Goal: Task Accomplishment & Management: Complete application form

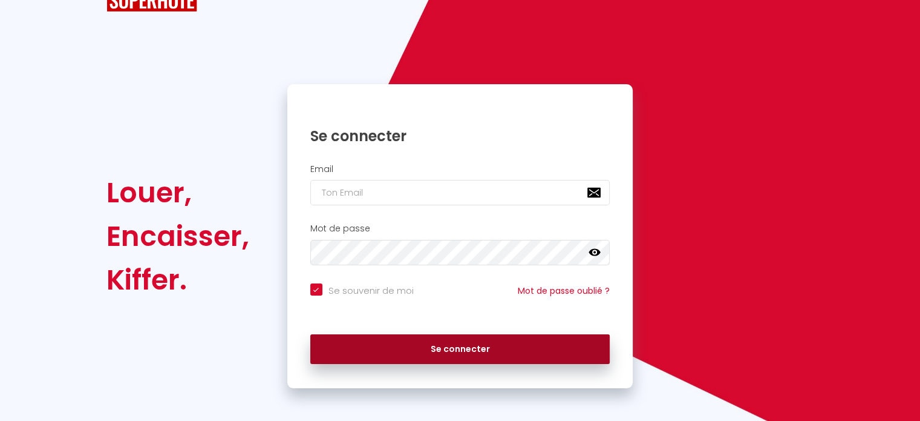
scroll to position [48, 0]
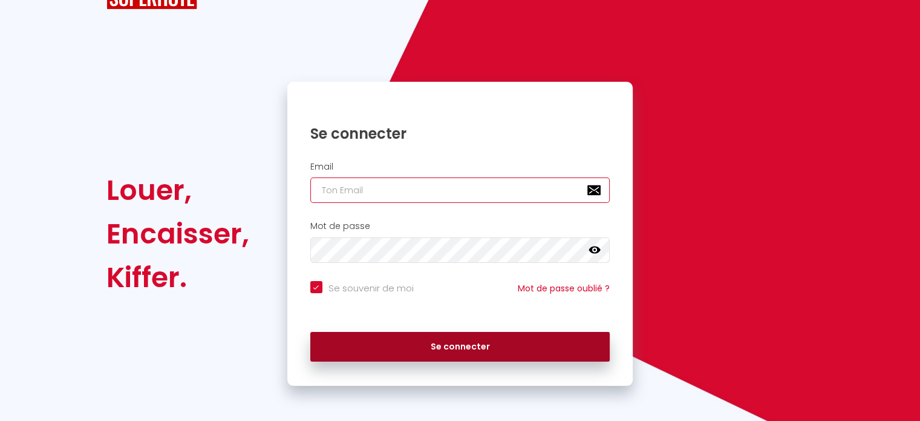
type input "[EMAIL_ADDRESS][DOMAIN_NAME]"
click at [436, 346] on button "Se connecter" at bounding box center [460, 347] width 300 height 30
checkbox input "true"
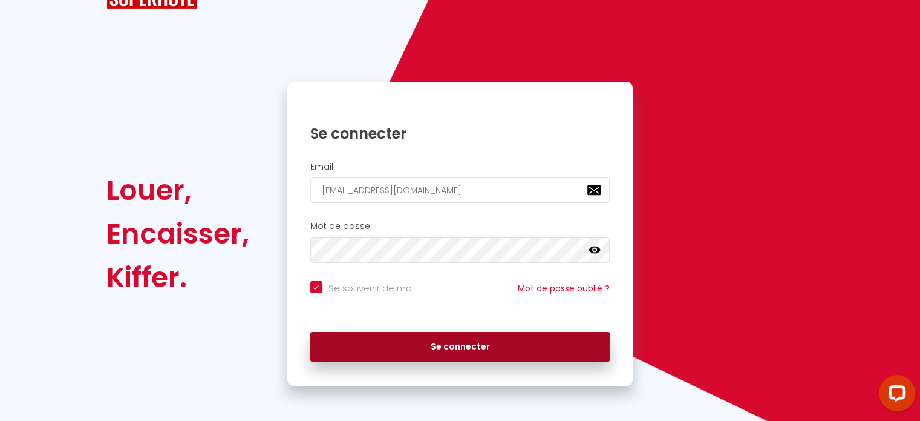
scroll to position [0, 0]
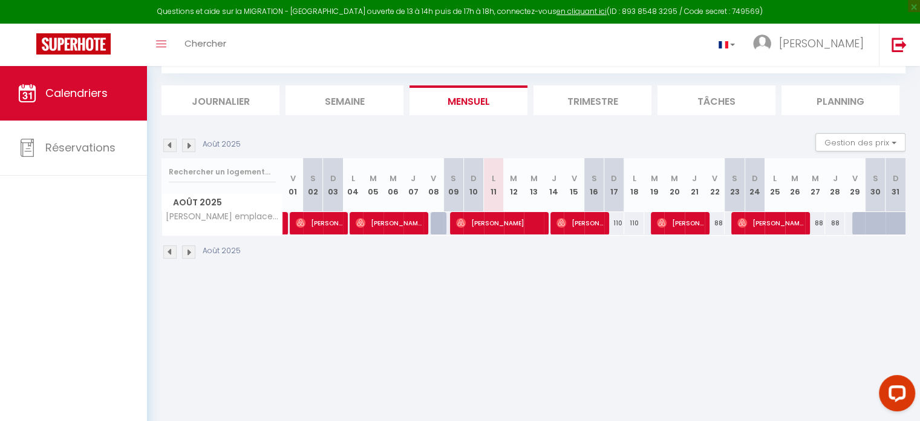
scroll to position [65, 0]
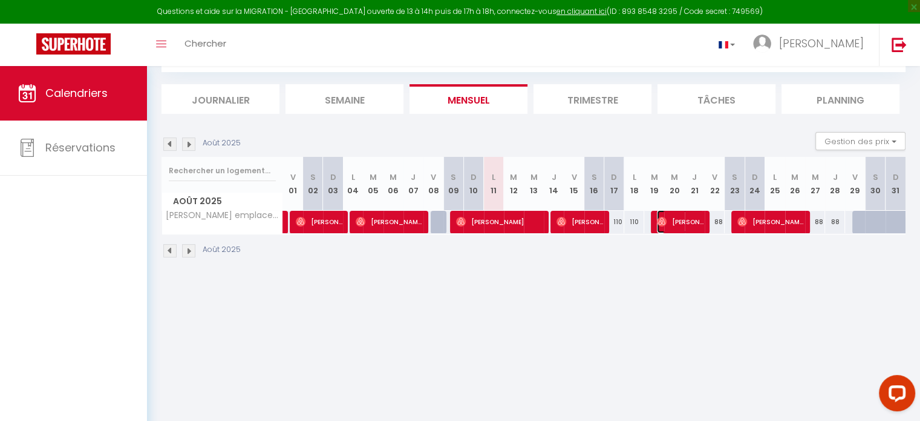
click at [687, 220] on span "[PERSON_NAME]" at bounding box center [680, 221] width 47 height 23
select select "OK"
select select "0"
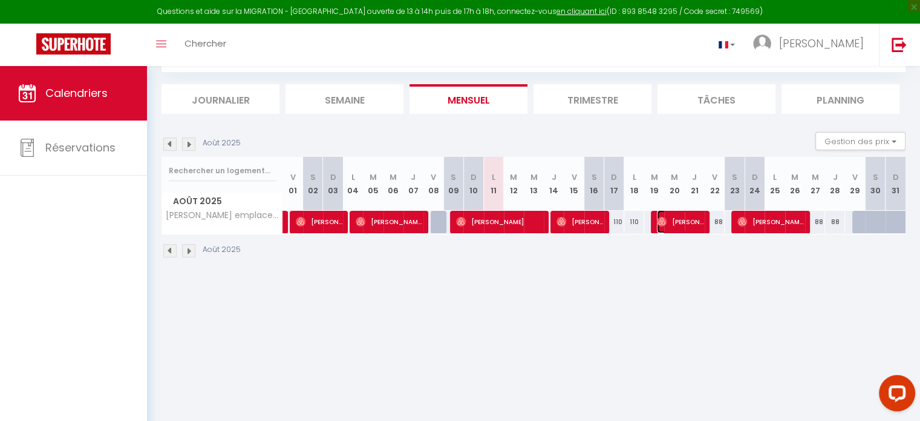
select select "1"
select select
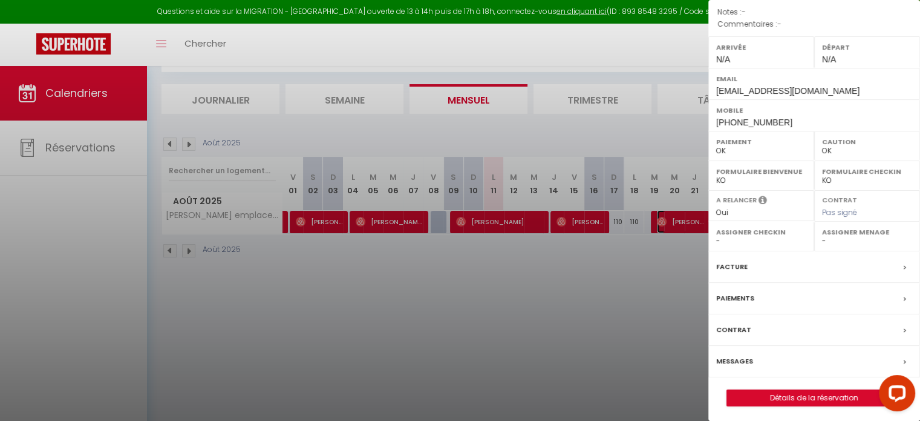
scroll to position [153, 0]
click at [830, 393] on link "Détails de la réservation" at bounding box center [814, 396] width 174 height 16
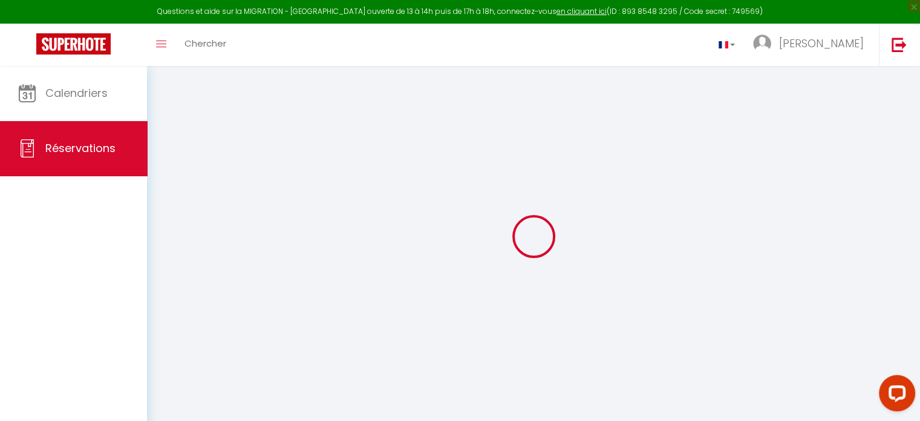
type input "Léa"
type input "[PERSON_NAME]"
type input "[EMAIL_ADDRESS][DOMAIN_NAME]"
type input "[PHONE_NUMBER]"
select select
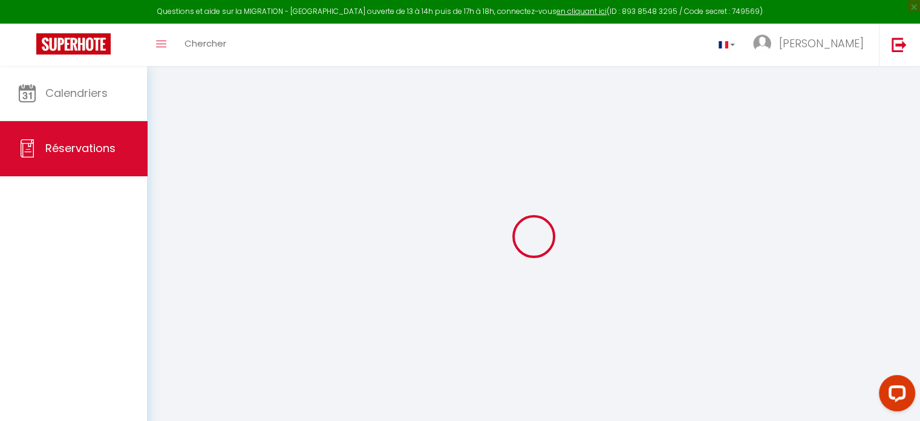
type input "14.72"
select select "62201"
select select "1"
select select
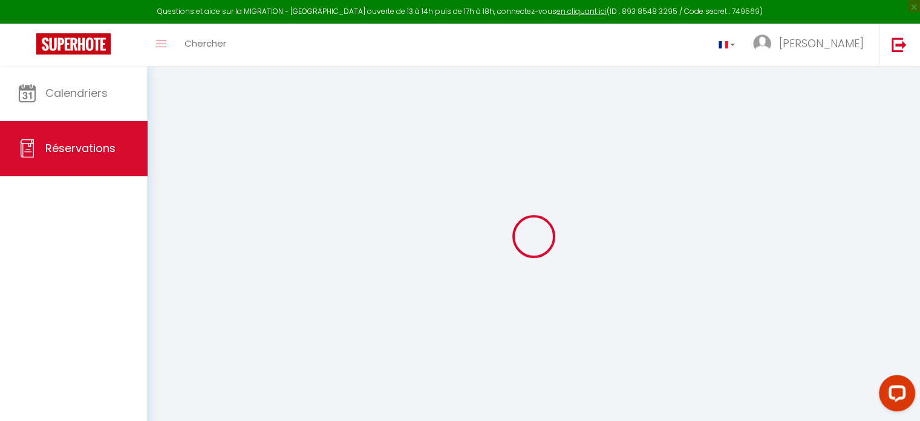
type input "1"
select select "12"
select select
type input "339"
checkbox input "false"
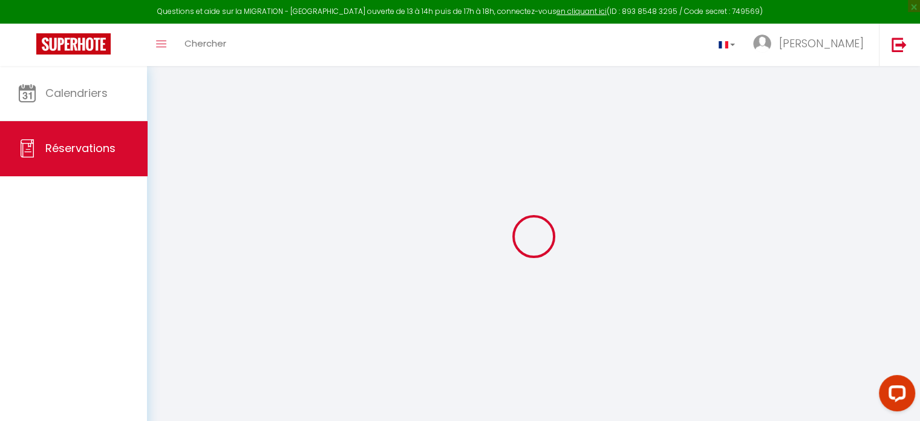
select select "1"
type input "0"
select select
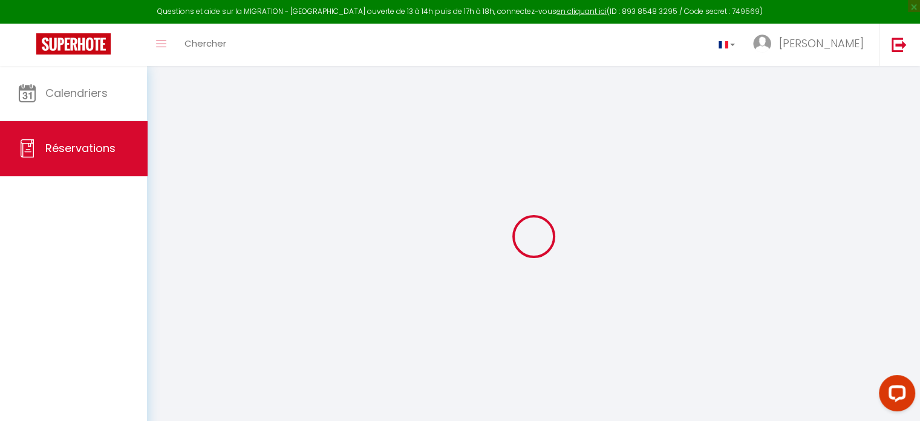
select select
select select "15"
checkbox input "false"
select select
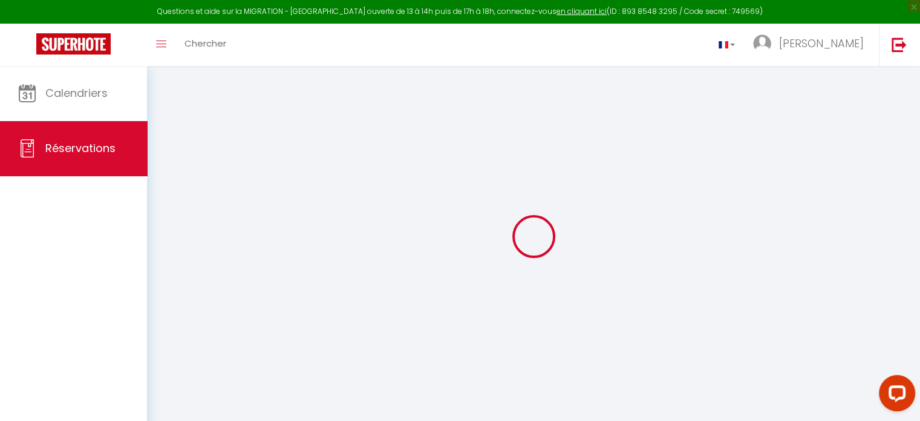
select select
checkbox input "false"
select select
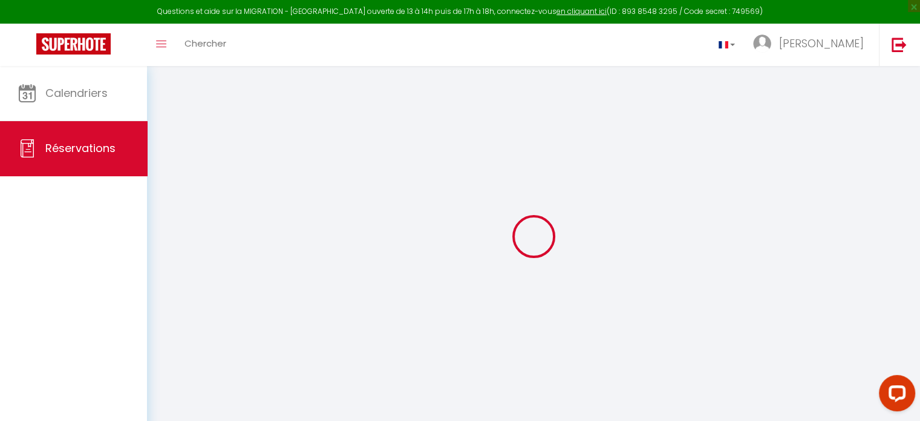
select select
checkbox input "false"
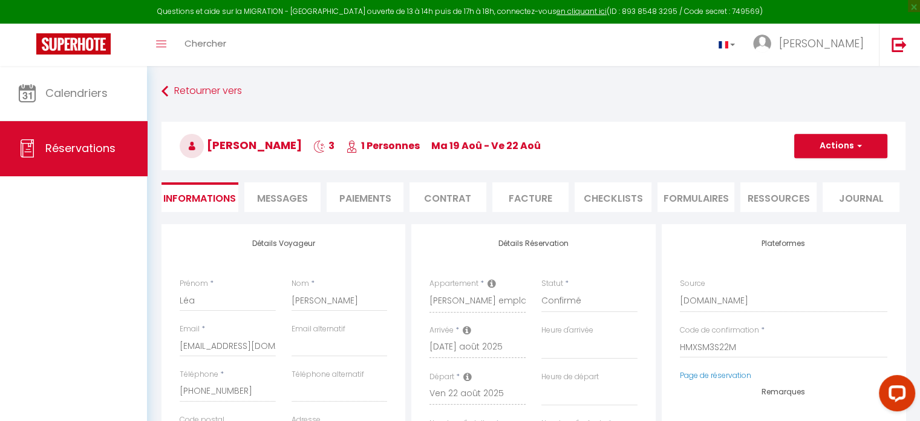
select select
checkbox input "false"
select select
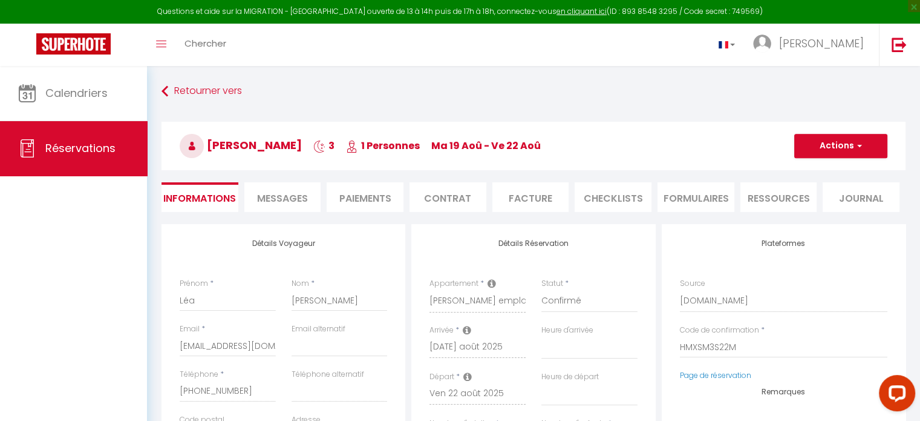
type input "70"
type input "11.1"
select select
checkbox input "false"
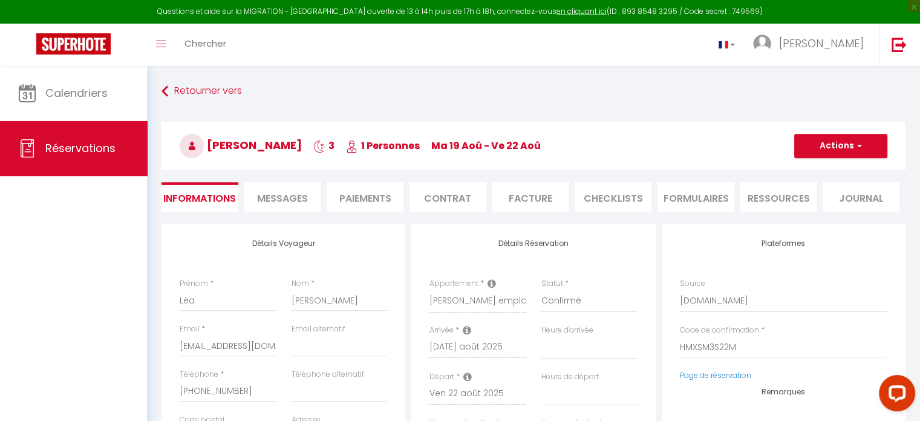
select select
checkbox input "false"
select select
click at [538, 198] on li "Facture" at bounding box center [531, 197] width 77 height 30
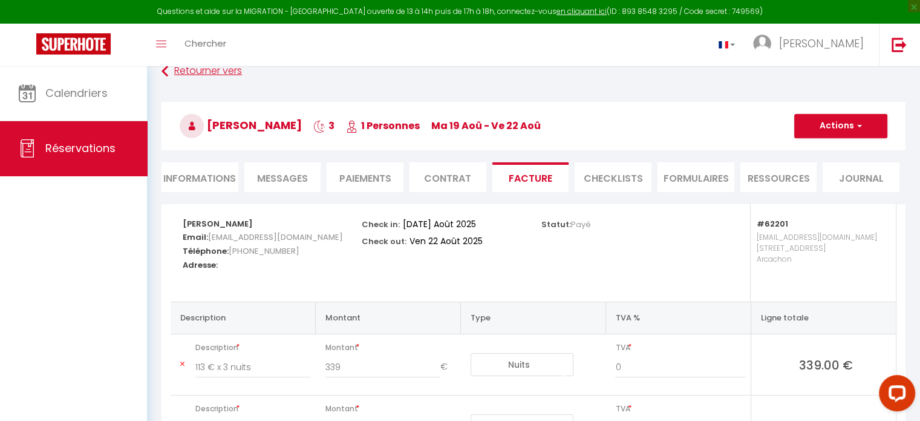
scroll to position [16, 0]
